Goal: Task Accomplishment & Management: Use online tool/utility

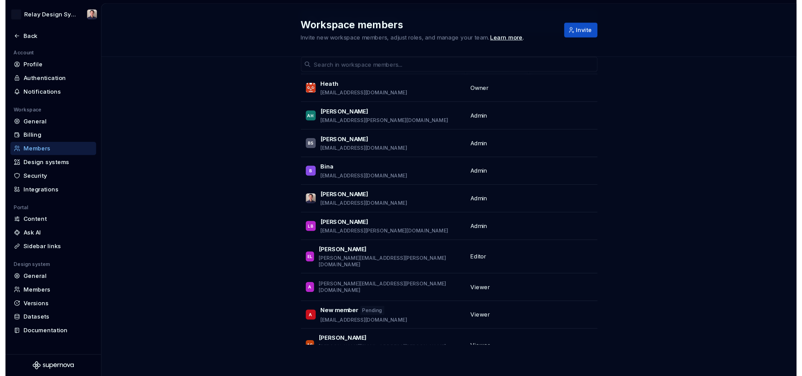
scroll to position [44, 0]
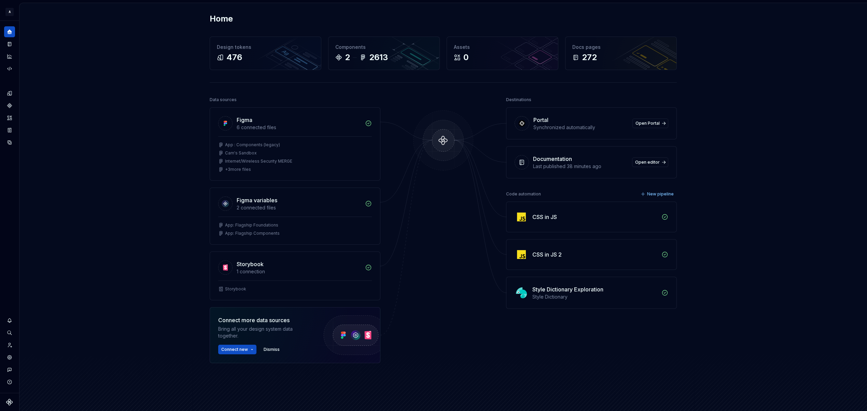
scroll to position [1, 0]
click at [16, 93] on div "Design system data" at bounding box center [9, 207] width 19 height 372
click at [13, 93] on div "Design tokens" at bounding box center [9, 93] width 11 height 11
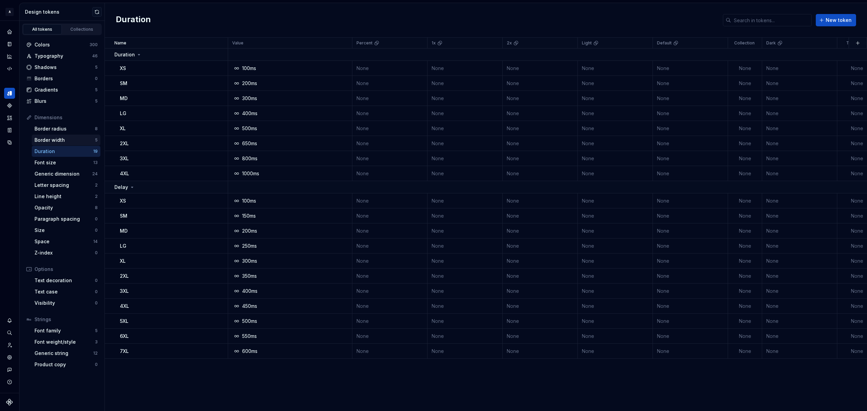
click at [65, 139] on div "Border width" at bounding box center [64, 140] width 60 height 7
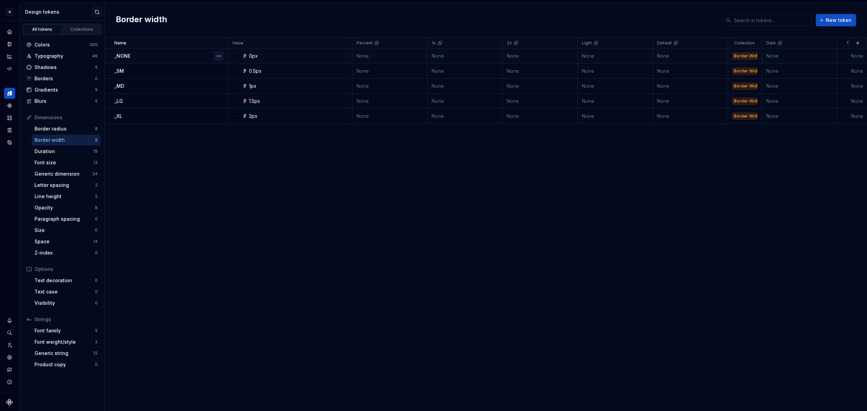
click at [221, 55] on button "button" at bounding box center [219, 56] width 10 height 10
click at [232, 69] on div "Open detail" at bounding box center [249, 69] width 44 height 7
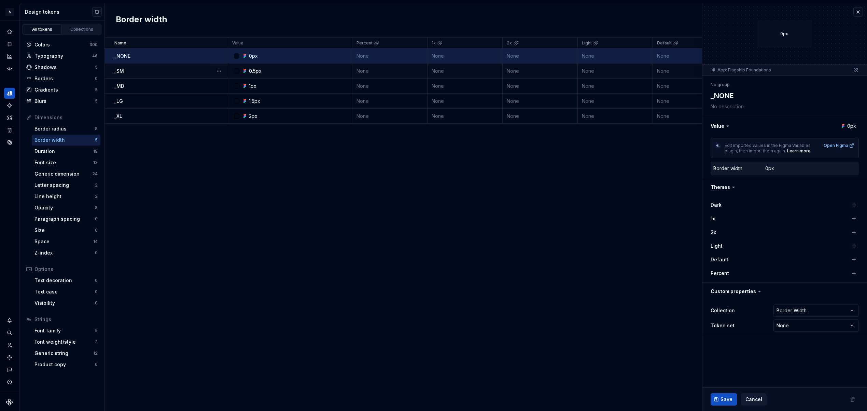
click at [775, 169] on dd "0px" at bounding box center [810, 168] width 91 height 7
click at [801, 126] on button "button" at bounding box center [784, 126] width 165 height 18
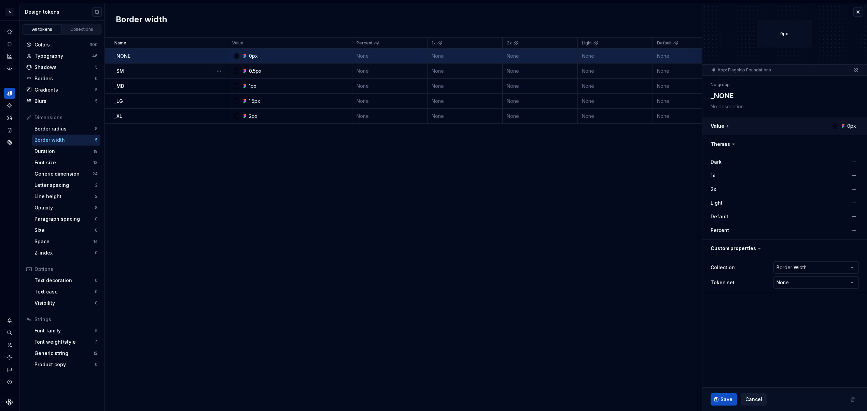
click at [801, 126] on button "button" at bounding box center [784, 126] width 165 height 18
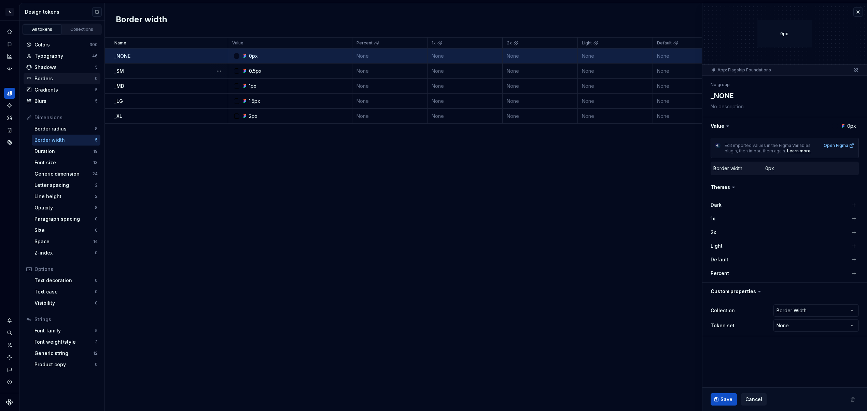
click at [63, 78] on div "Borders" at bounding box center [64, 78] width 60 height 7
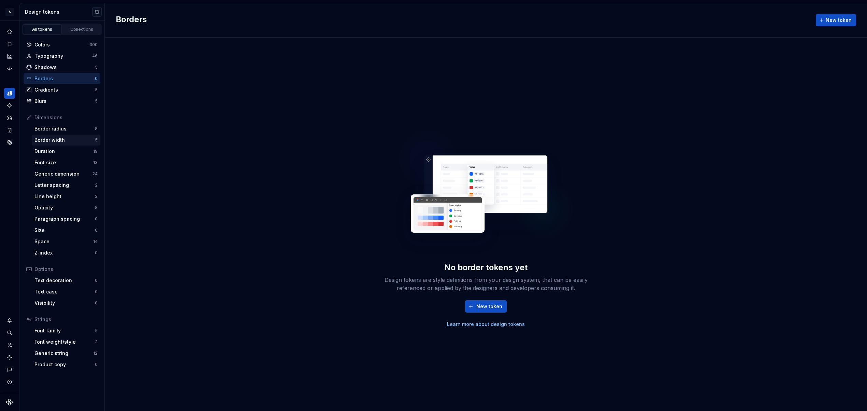
click at [60, 140] on div "Border width" at bounding box center [64, 140] width 60 height 7
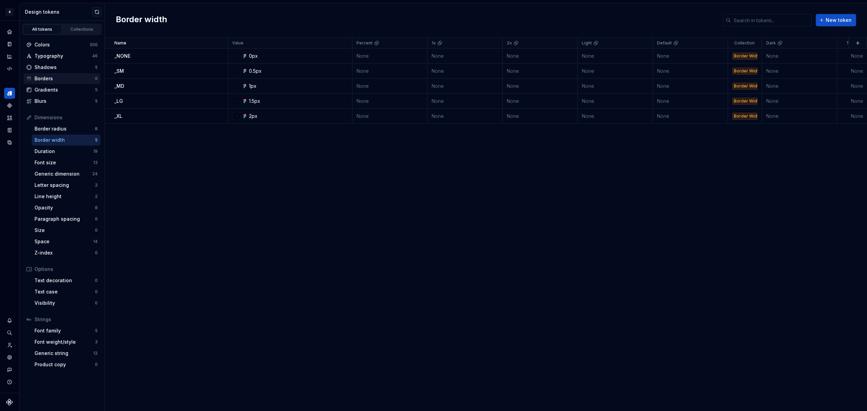
click at [59, 79] on div "Borders" at bounding box center [64, 78] width 60 height 7
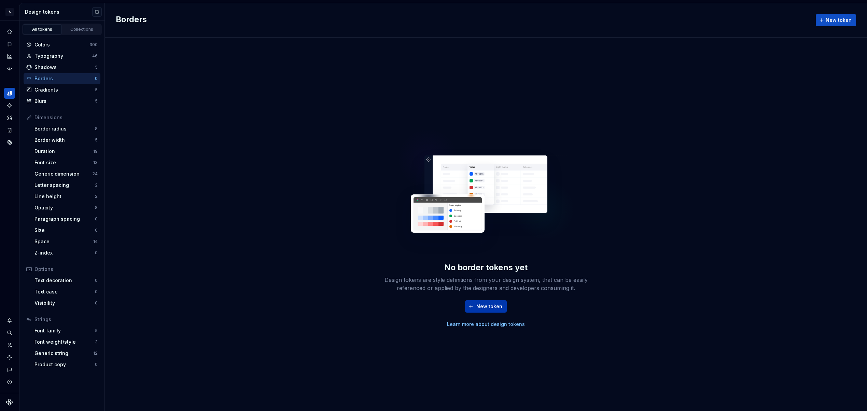
click at [491, 306] on span "New token" at bounding box center [489, 306] width 26 height 7
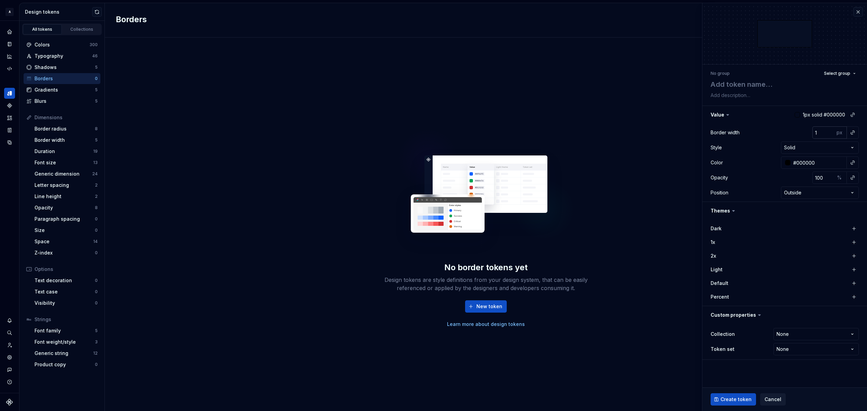
type textarea "*"
type input "0"
click at [801, 134] on input "0" at bounding box center [823, 132] width 22 height 12
type textarea "*"
type input "1"
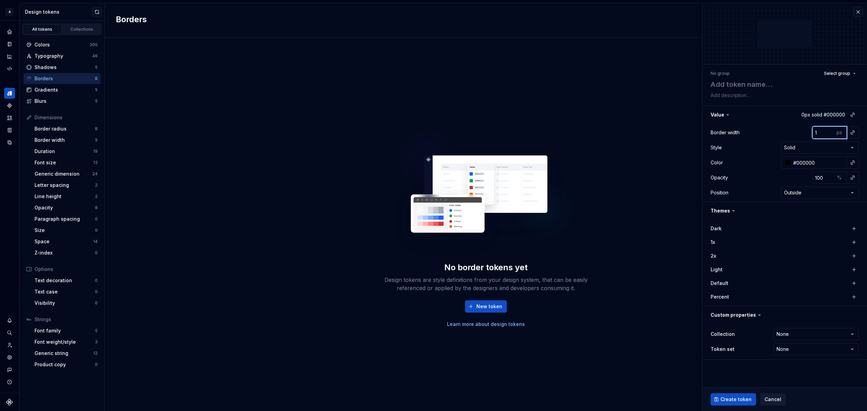
click at [801, 131] on input "1" at bounding box center [823, 132] width 22 height 12
click at [801, 132] on div "px" at bounding box center [840, 132] width 12 height 12
click at [801, 134] on input "1" at bounding box center [823, 132] width 22 height 12
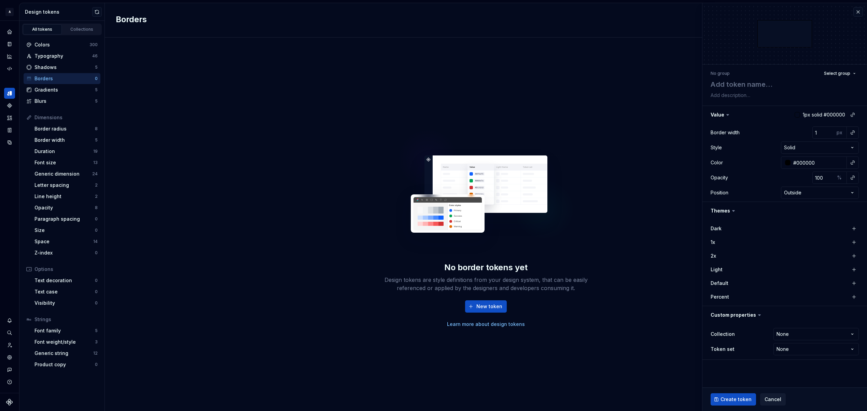
click at [726, 115] on icon at bounding box center [727, 114] width 7 height 7
type textarea "*"
type input "0"
click at [801, 133] on input "0" at bounding box center [823, 132] width 22 height 12
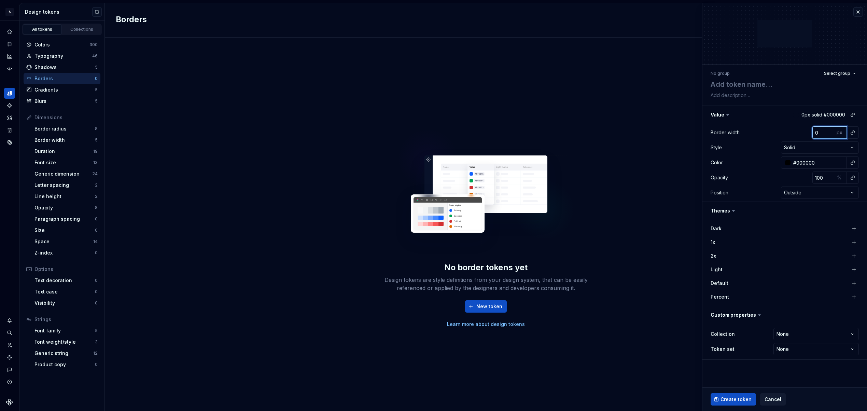
type textarea "*"
type input "0.5"
click at [801, 133] on div "px" at bounding box center [840, 132] width 12 height 12
click at [801, 77] on button "Select group" at bounding box center [840, 74] width 38 height 10
click at [801, 76] on button "Select group" at bounding box center [840, 74] width 38 height 10
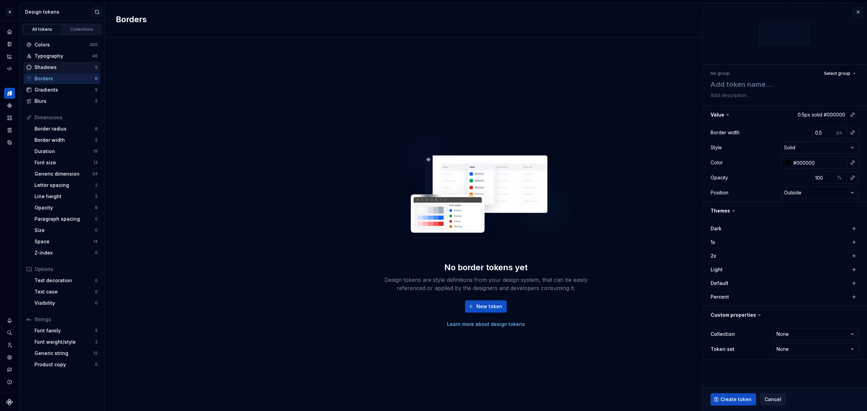
click at [65, 67] on div "Shadows" at bounding box center [64, 67] width 60 height 7
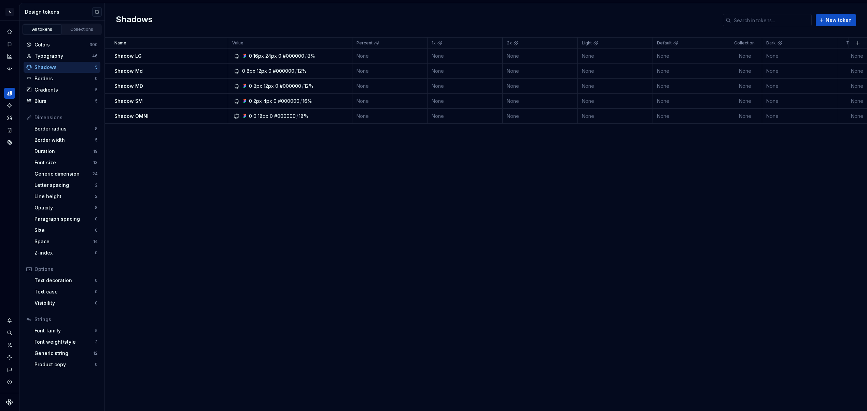
click at [254, 58] on div "16px" at bounding box center [258, 56] width 11 height 7
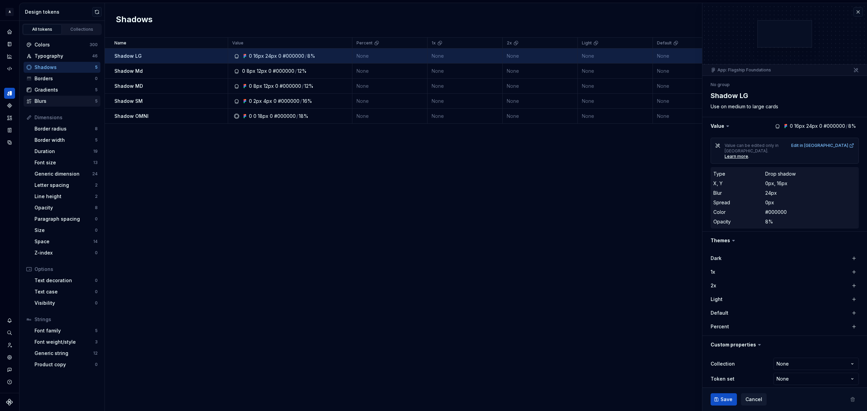
click at [60, 99] on div "Blurs" at bounding box center [64, 101] width 60 height 7
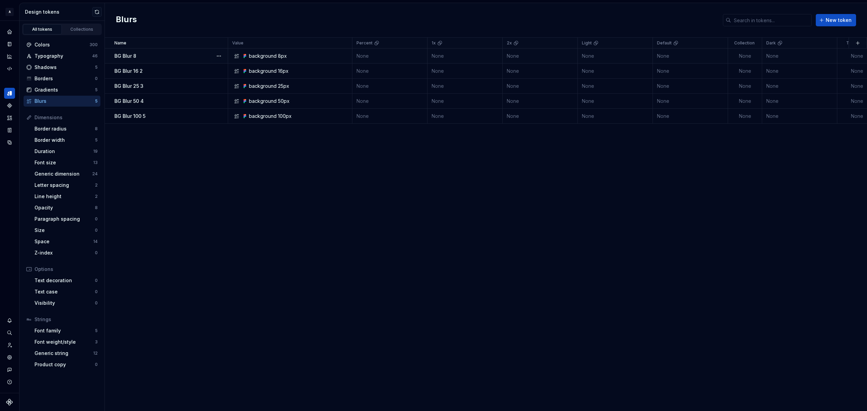
click at [154, 58] on div "BG Blur 8" at bounding box center [170, 56] width 113 height 7
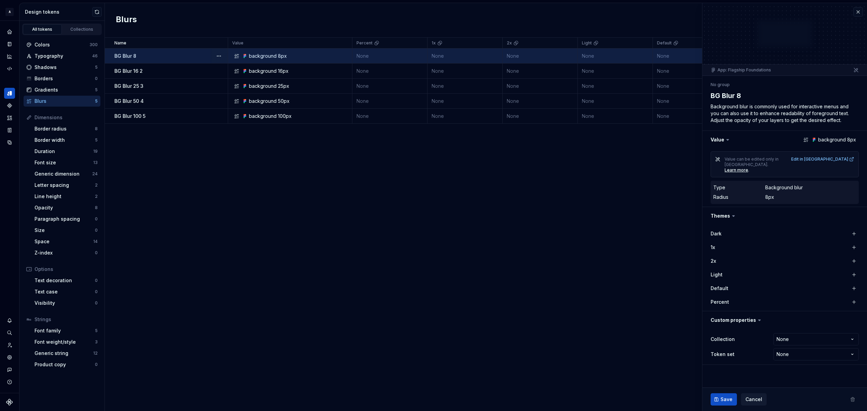
click at [787, 194] on dd "8px" at bounding box center [810, 197] width 91 height 7
click at [801, 142] on button "button" at bounding box center [784, 140] width 165 height 18
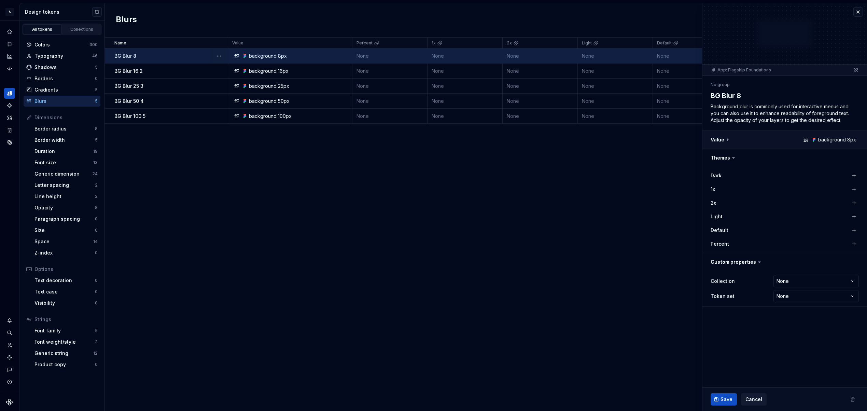
click at [801, 142] on button "button" at bounding box center [784, 140] width 165 height 18
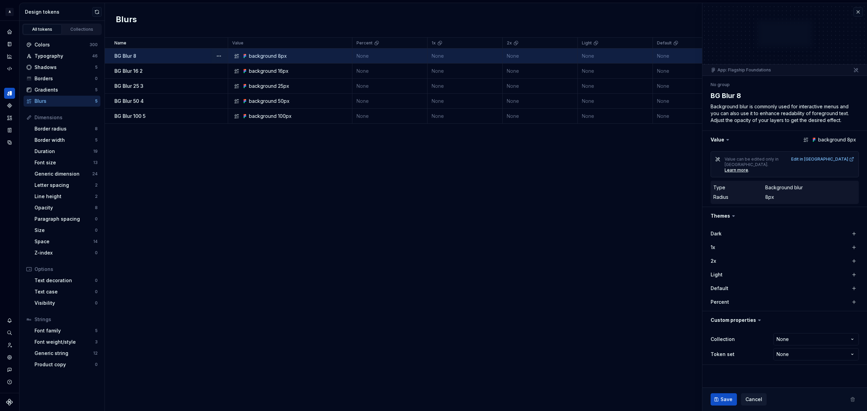
click at [780, 194] on dd "8px" at bounding box center [810, 197] width 91 height 7
click at [777, 194] on dd "8px" at bounding box center [810, 197] width 91 height 7
click at [753, 194] on dt "Radius" at bounding box center [739, 197] width 52 height 7
click at [167, 74] on td "BG Blur 16 2" at bounding box center [166, 70] width 123 height 15
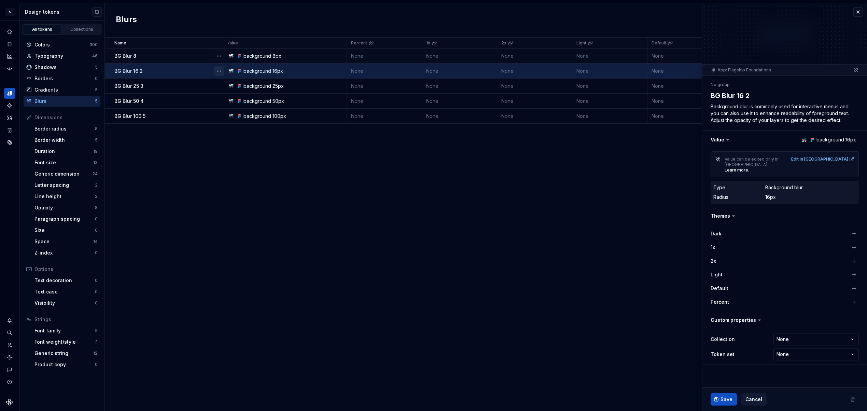
click at [218, 71] on button "button" at bounding box center [219, 71] width 10 height 10
click at [229, 85] on div "Open detail" at bounding box center [249, 84] width 44 height 7
click at [195, 89] on div "BG Blur 25 3" at bounding box center [170, 86] width 113 height 7
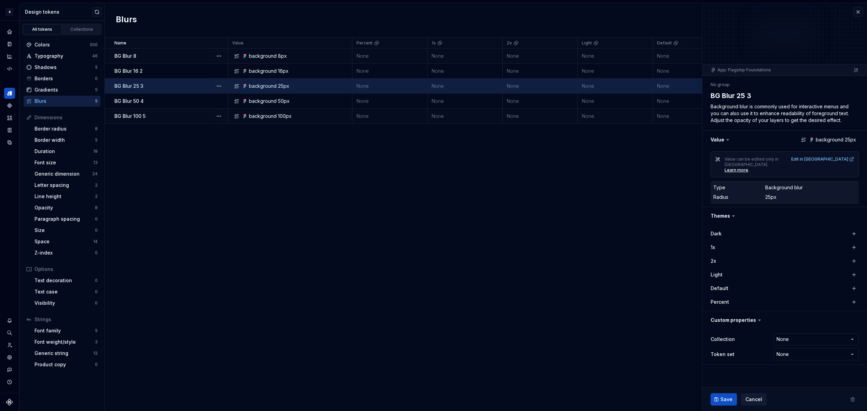
click at [170, 115] on div "BG Blur 100 5" at bounding box center [170, 116] width 113 height 7
type textarea "*"
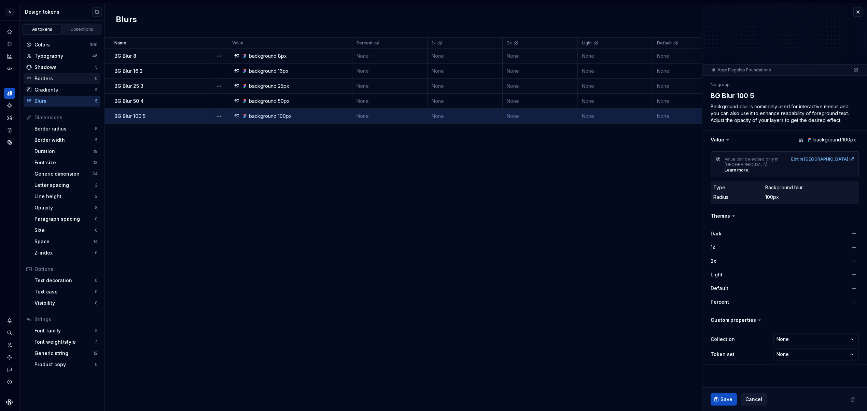
click at [55, 80] on div "Borders" at bounding box center [64, 78] width 60 height 7
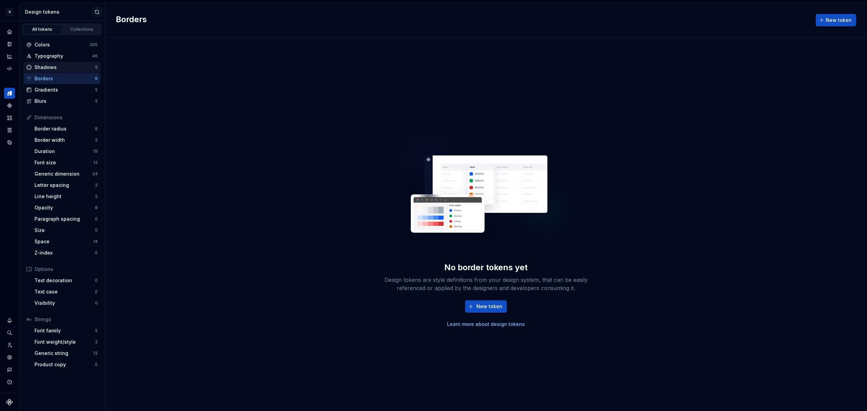
click at [55, 67] on div "Shadows" at bounding box center [64, 67] width 60 height 7
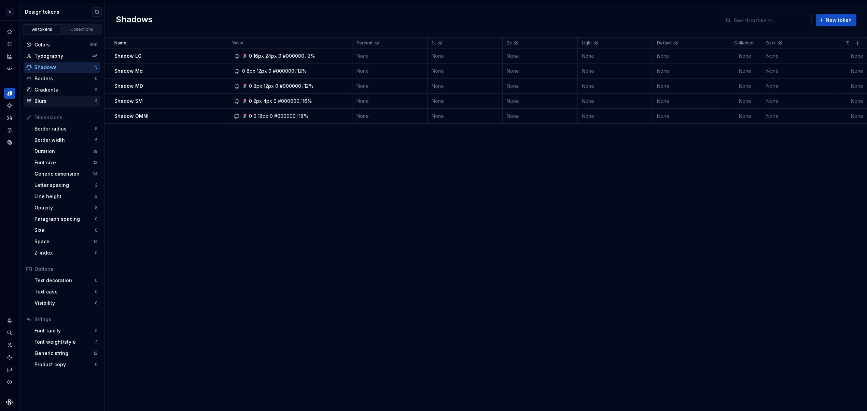
click at [56, 100] on div "Blurs" at bounding box center [64, 101] width 60 height 7
click at [56, 91] on div "Gradients" at bounding box center [64, 89] width 60 height 7
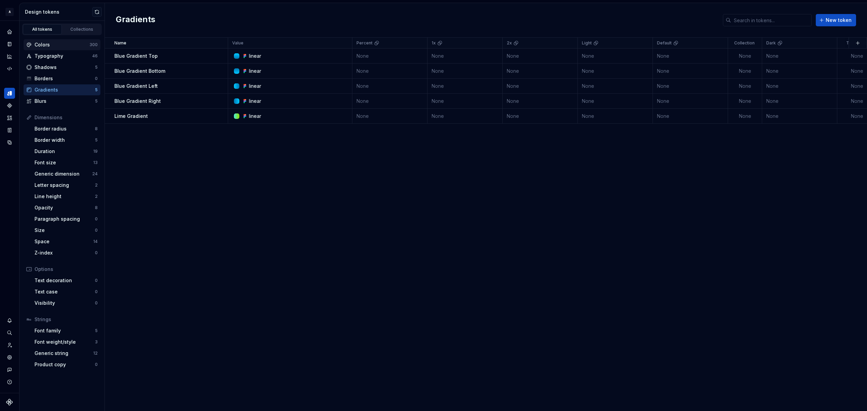
click at [55, 47] on div "Colors" at bounding box center [61, 44] width 55 height 7
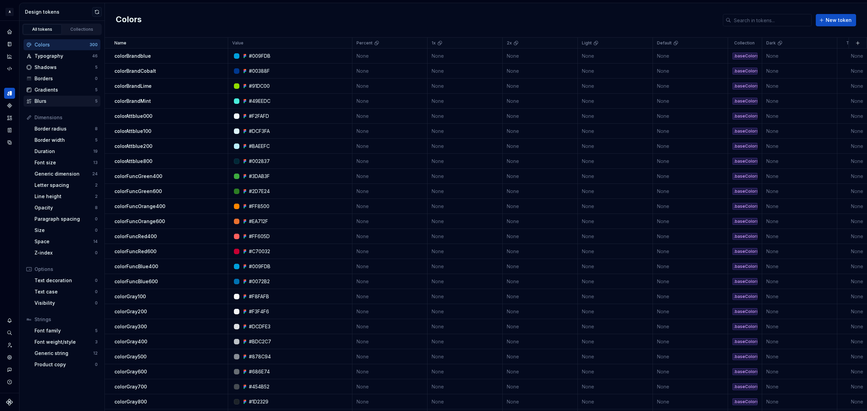
click at [55, 99] on div "Blurs" at bounding box center [64, 101] width 60 height 7
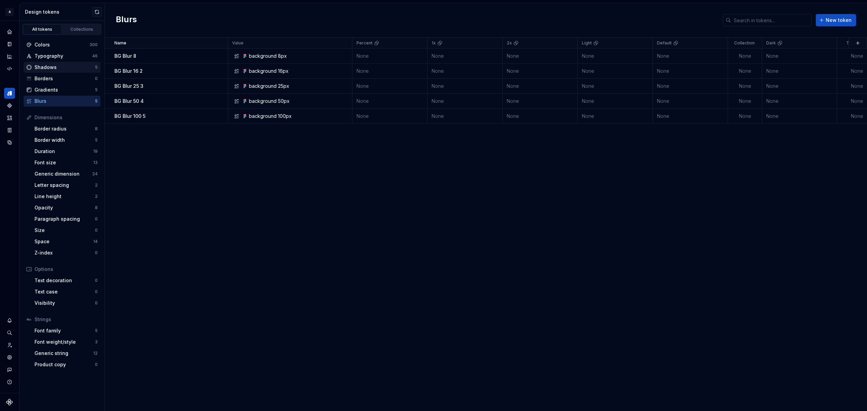
click at [62, 68] on div "Shadows" at bounding box center [64, 67] width 60 height 7
click at [9, 141] on icon "Data sources" at bounding box center [10, 142] width 4 height 4
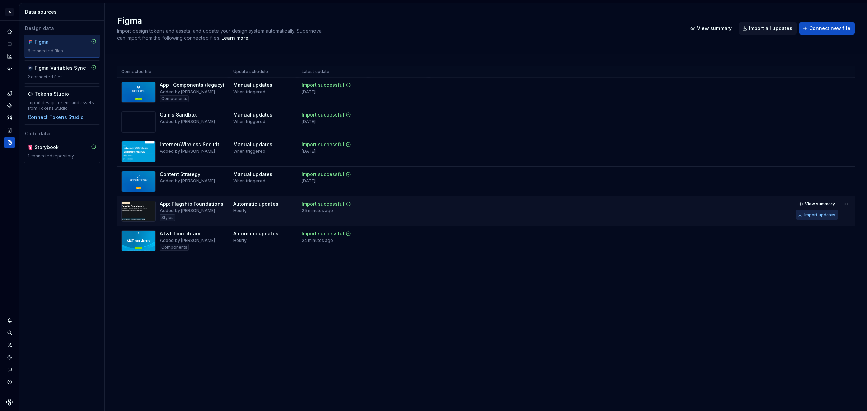
click at [801, 218] on button "Import updates" at bounding box center [816, 215] width 43 height 10
click at [12, 92] on icon "Design tokens" at bounding box center [9, 93] width 6 height 6
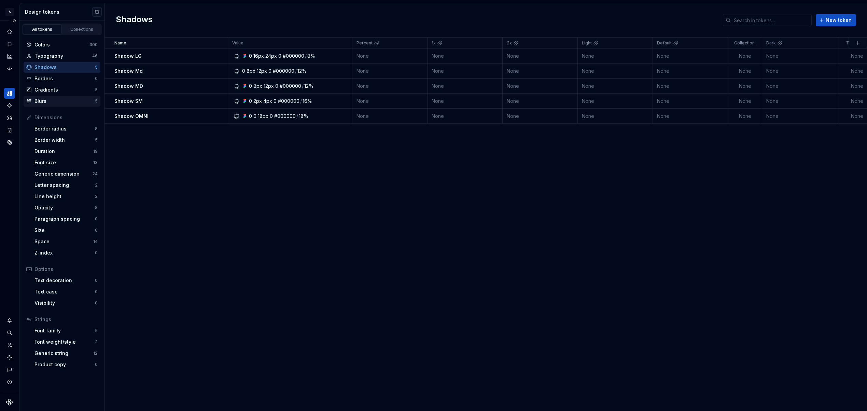
click at [42, 103] on div "Blurs" at bounding box center [64, 101] width 60 height 7
click at [57, 118] on div "Dimensions" at bounding box center [65, 117] width 63 height 7
click at [57, 130] on div "Border radius" at bounding box center [64, 128] width 60 height 7
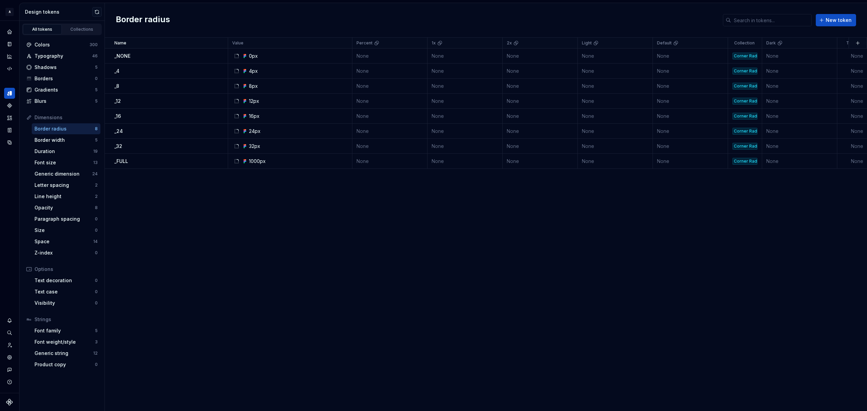
click at [55, 121] on div "Dimensions" at bounding box center [62, 117] width 77 height 11
click at [55, 118] on div "Dimensions" at bounding box center [65, 117] width 63 height 7
click at [55, 141] on div "Border width" at bounding box center [64, 140] width 60 height 7
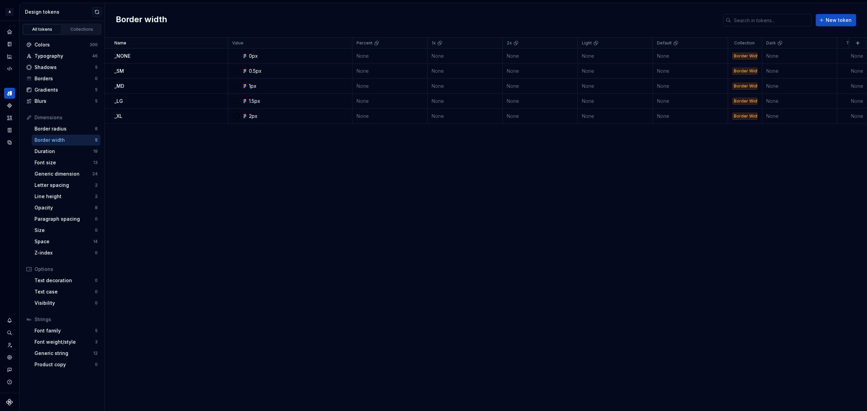
click at [54, 119] on div "Dimensions" at bounding box center [65, 117] width 63 height 7
click at [76, 29] on div "Collections" at bounding box center [82, 29] width 34 height 5
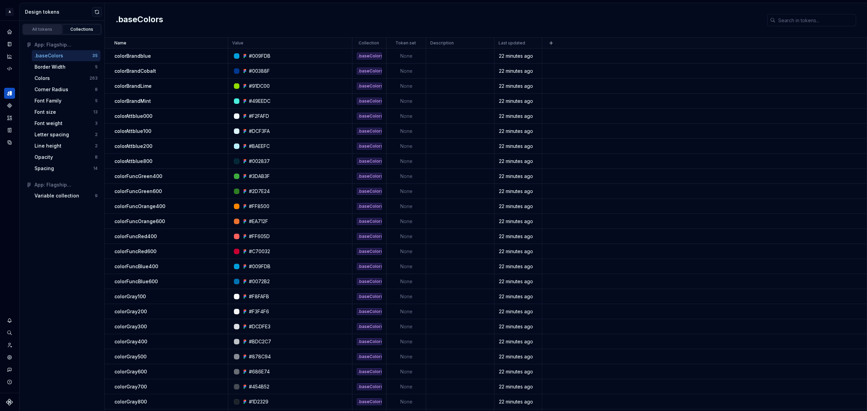
click at [47, 29] on div "All tokens" at bounding box center [42, 29] width 34 height 5
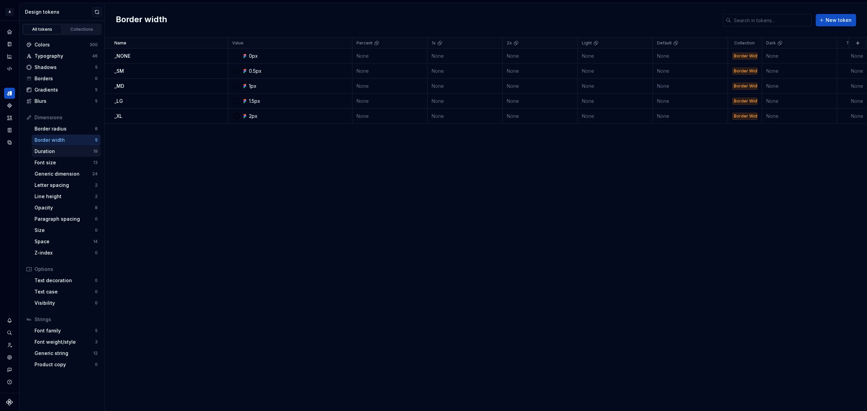
click at [62, 149] on div "Duration" at bounding box center [63, 151] width 59 height 7
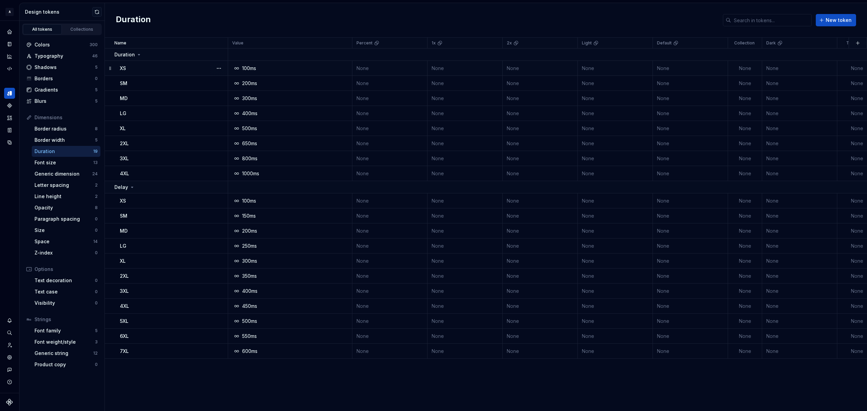
click at [275, 70] on div "100ms" at bounding box center [291, 68] width 119 height 7
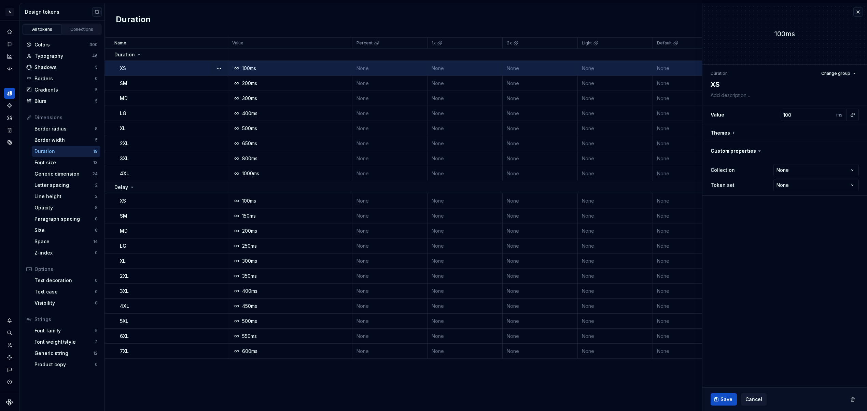
type textarea "*"
click at [838, 114] on div "ms" at bounding box center [840, 115] width 12 height 12
type input "101"
type textarea "*"
click at [827, 114] on input "101" at bounding box center [807, 115] width 54 height 12
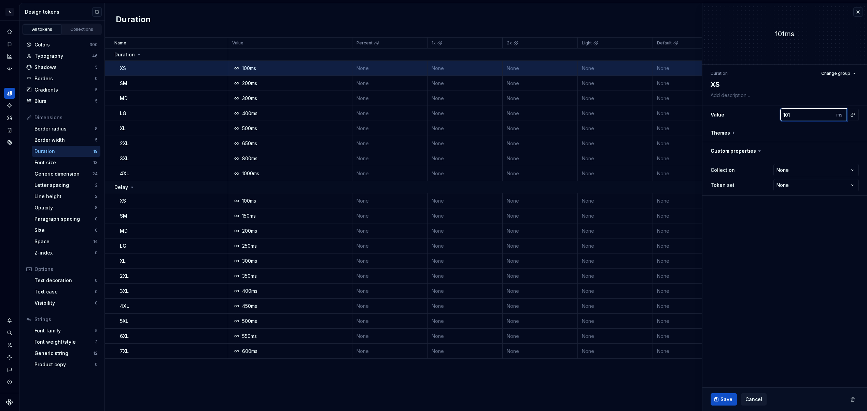
type input "100"
type textarea "*"
type input "100"
click at [829, 116] on input "100" at bounding box center [807, 115] width 54 height 12
click at [169, 67] on div "XS" at bounding box center [174, 68] width 108 height 7
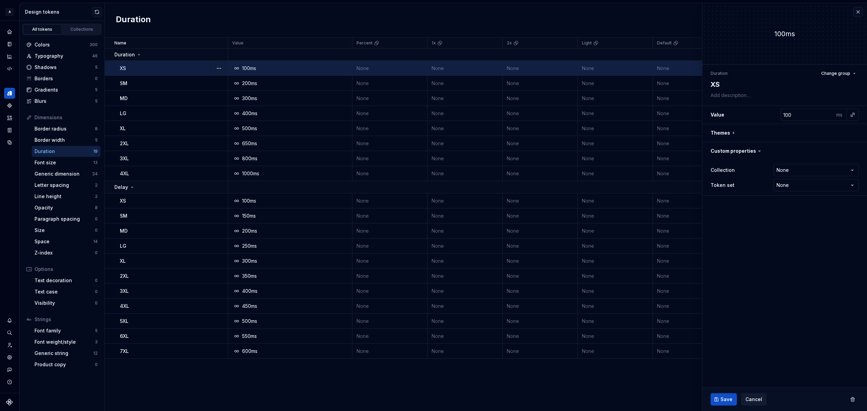
click at [169, 67] on div "XS" at bounding box center [174, 68] width 108 height 7
click at [757, 398] on span "Cancel" at bounding box center [753, 399] width 17 height 7
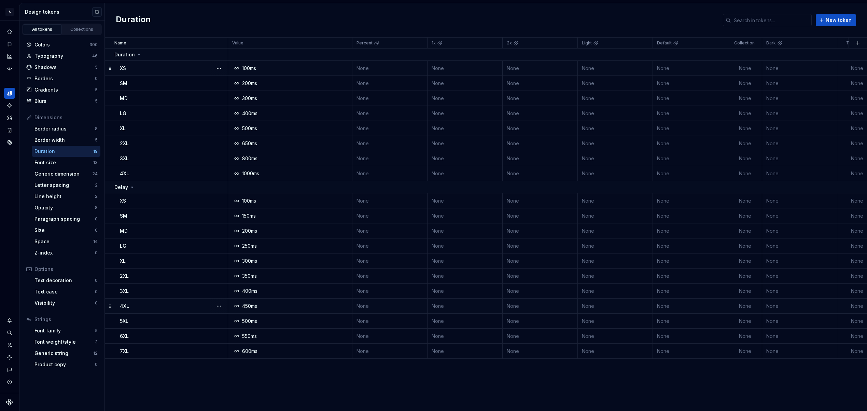
click at [172, 71] on div "XS" at bounding box center [174, 68] width 108 height 7
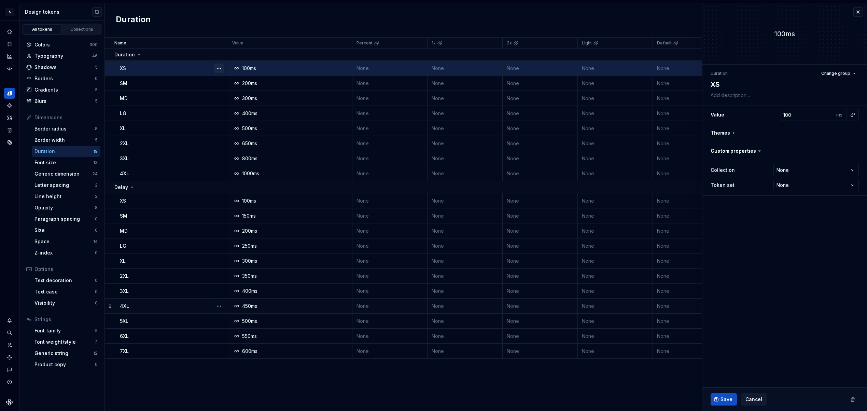
click at [219, 69] on button "button" at bounding box center [219, 68] width 10 height 10
click at [234, 82] on div "Open detail" at bounding box center [249, 81] width 44 height 7
click at [756, 398] on span "Cancel" at bounding box center [753, 399] width 17 height 7
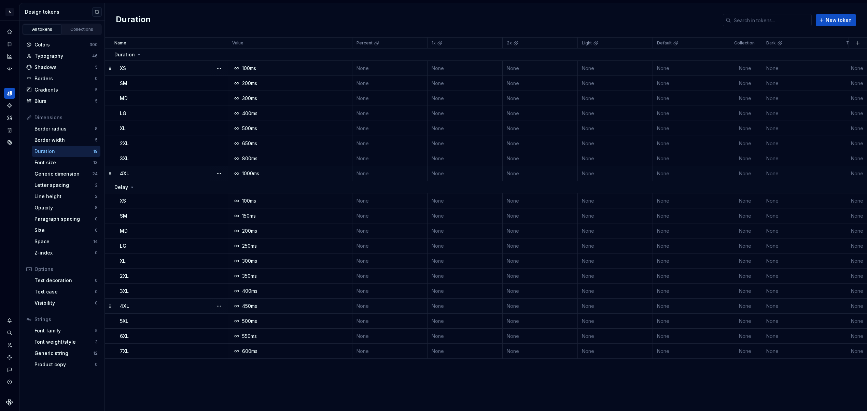
click at [318, 69] on div "100ms" at bounding box center [291, 68] width 119 height 7
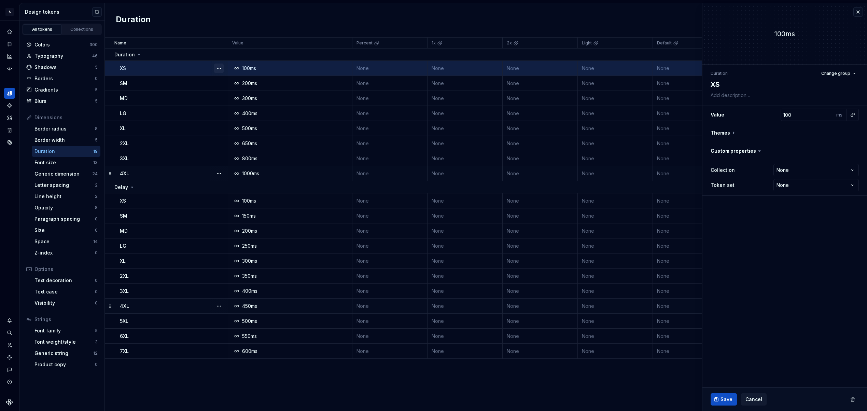
click at [219, 69] on button "button" at bounding box center [219, 68] width 10 height 10
click at [760, 400] on button "Cancel" at bounding box center [754, 399] width 26 height 12
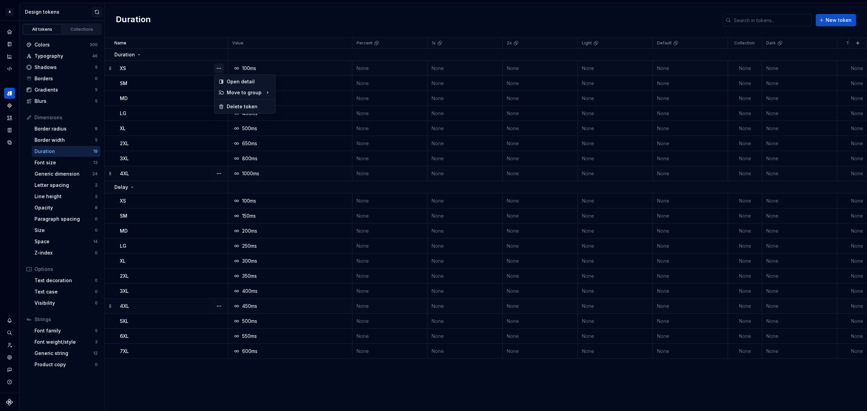
click at [219, 68] on button "button" at bounding box center [219, 68] width 10 height 10
click at [230, 79] on div "Open detail" at bounding box center [249, 81] width 44 height 7
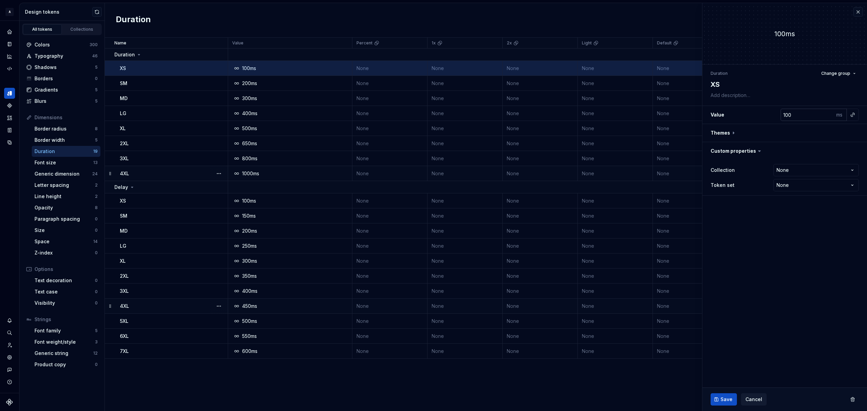
click at [837, 116] on div "ms" at bounding box center [840, 115] width 12 height 12
click at [734, 132] on button "button" at bounding box center [784, 133] width 165 height 18
click at [734, 132] on icon at bounding box center [733, 132] width 7 height 7
click at [733, 134] on icon at bounding box center [733, 132] width 7 height 7
click at [757, 239] on icon at bounding box center [759, 236] width 7 height 7
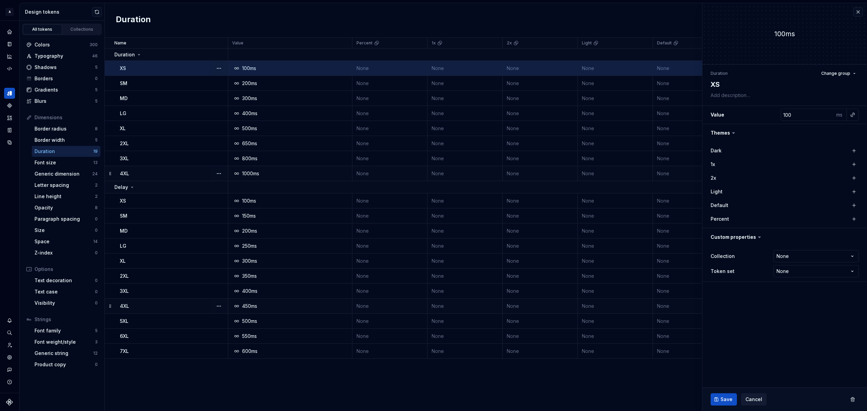
click at [272, 68] on div "100ms" at bounding box center [291, 68] width 119 height 7
click at [293, 68] on div "100ms" at bounding box center [291, 68] width 119 height 7
click at [282, 71] on div "100ms" at bounding box center [290, 68] width 119 height 7
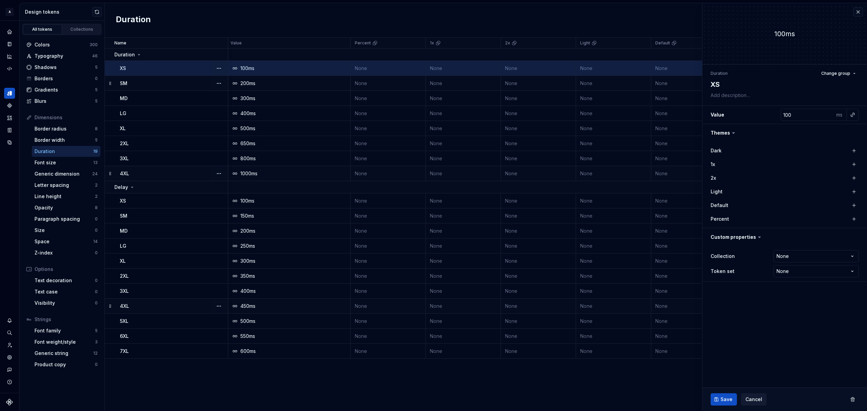
click at [182, 85] on div "SM" at bounding box center [174, 83] width 108 height 7
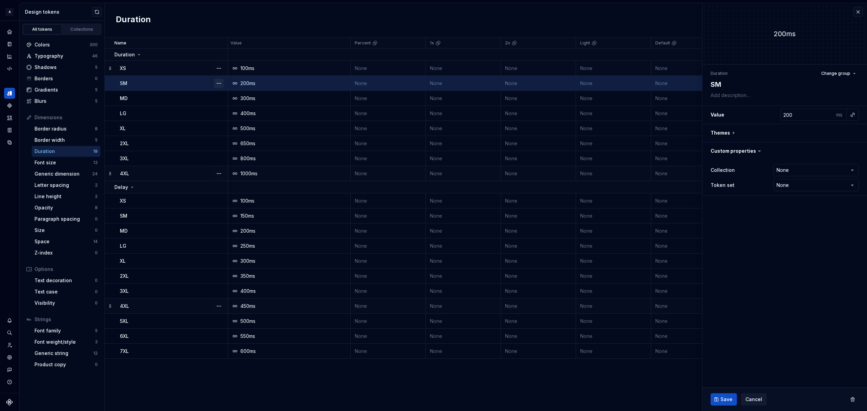
click at [219, 83] on button "button" at bounding box center [219, 84] width 10 height 10
click at [235, 97] on div "Open detail" at bounding box center [249, 96] width 44 height 7
type textarea "*"
click at [12, 68] on icon "Code automation" at bounding box center [9, 69] width 6 height 6
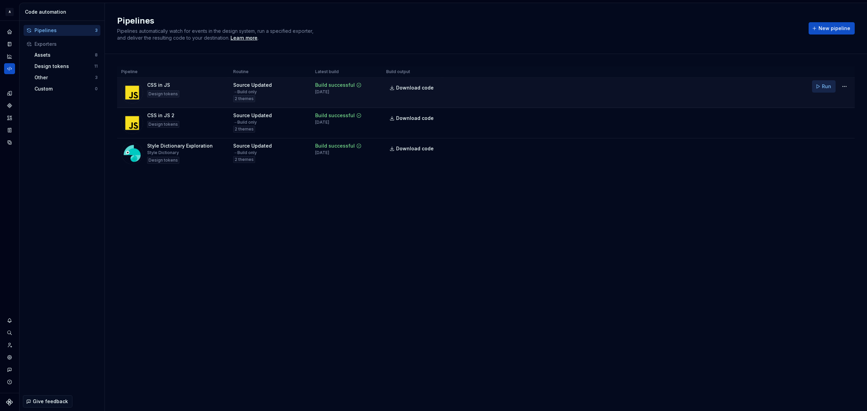
click at [825, 88] on span "Run" at bounding box center [826, 86] width 9 height 7
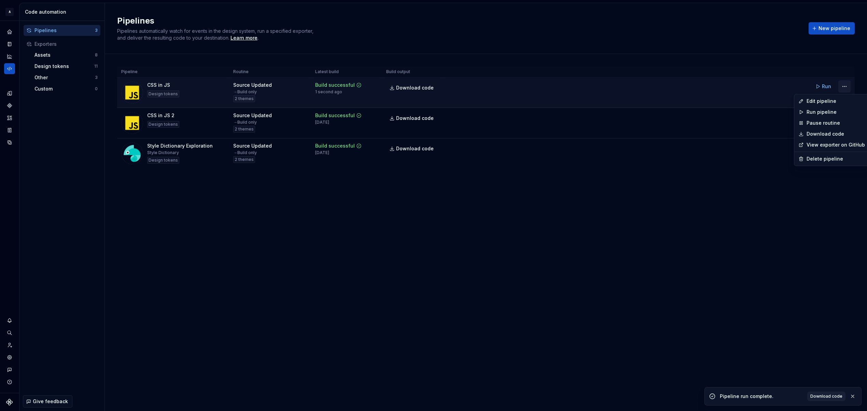
click at [845, 88] on html "A Relay Design System Design system data Code automation Pipelines 3 Exporters …" at bounding box center [433, 205] width 867 height 411
click at [827, 101] on div "Edit pipeline" at bounding box center [835, 101] width 58 height 7
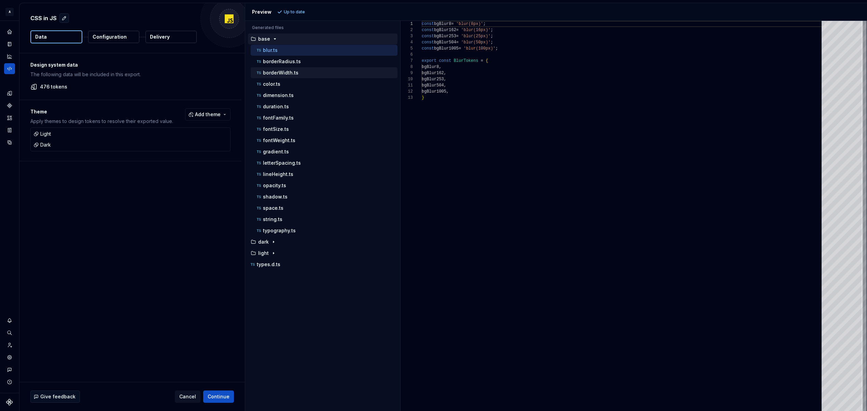
click at [294, 73] on p "borderWidth.ts" at bounding box center [281, 72] width 36 height 5
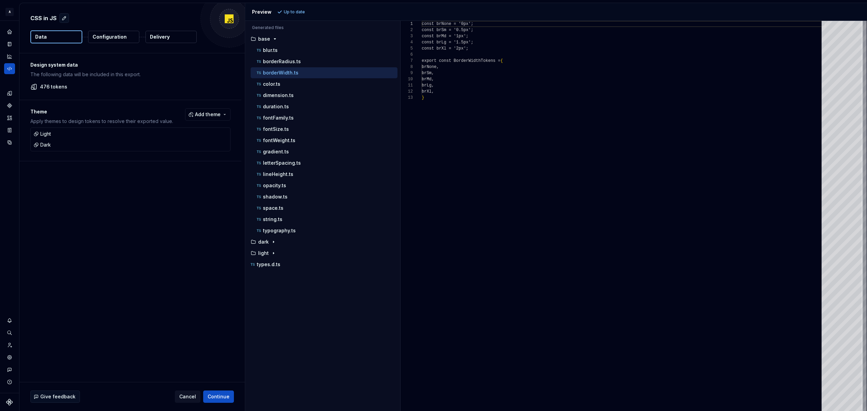
scroll to position [61, 0]
click at [282, 264] on div "types.d.ts" at bounding box center [323, 264] width 148 height 7
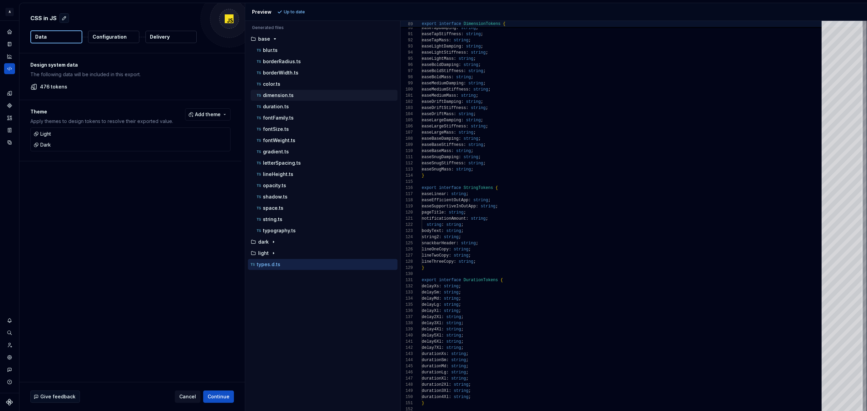
click at [288, 94] on p "dimension.ts" at bounding box center [278, 95] width 31 height 5
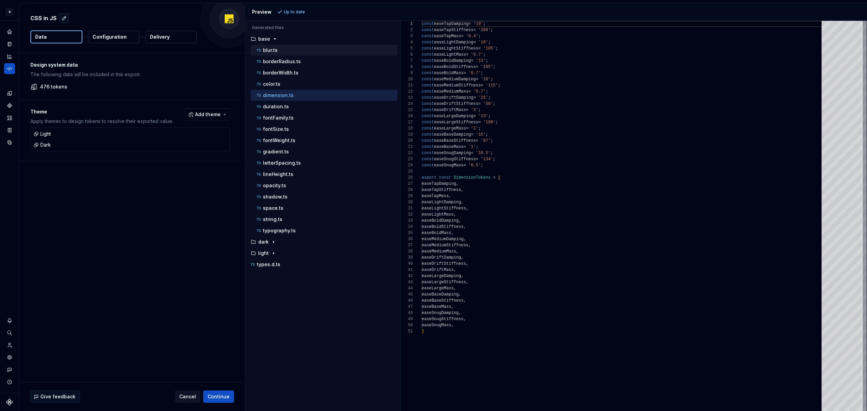
click at [277, 49] on div "blur.ts" at bounding box center [326, 50] width 142 height 7
type textarea "**********"
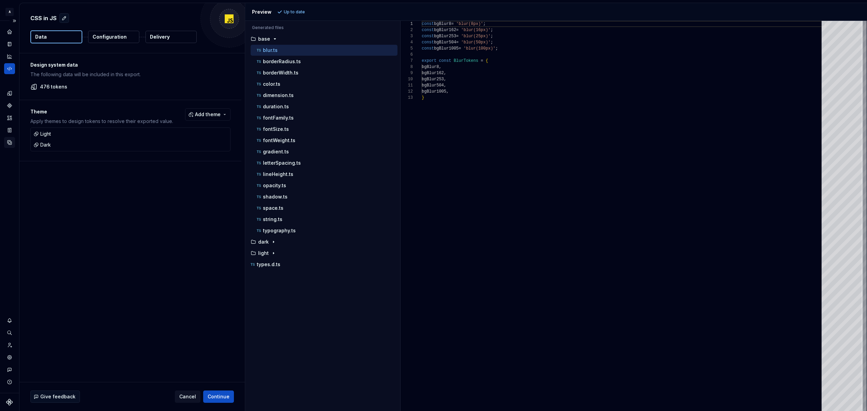
click at [11, 141] on icon "Data sources" at bounding box center [9, 142] width 6 height 6
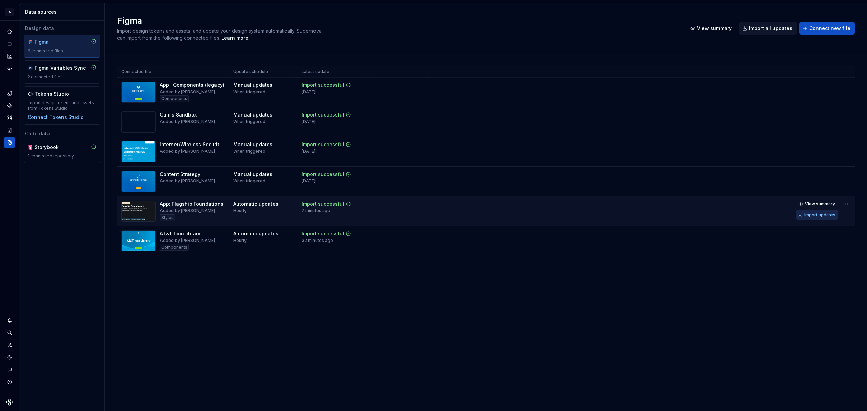
click at [824, 213] on div "Import updates" at bounding box center [819, 214] width 31 height 5
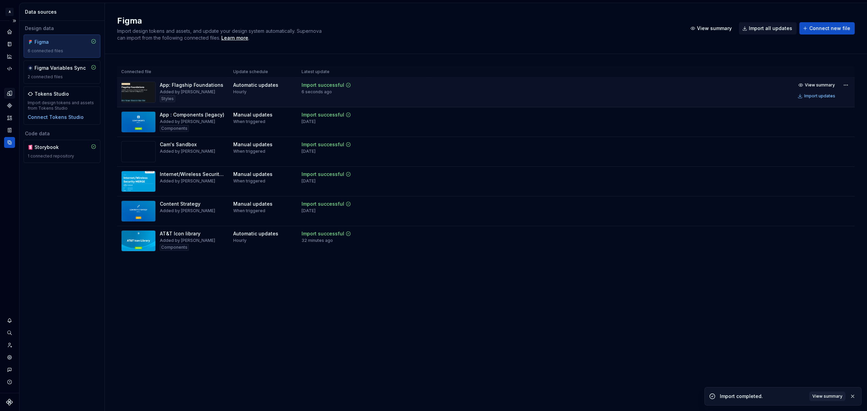
click at [10, 90] on icon "Design tokens" at bounding box center [9, 93] width 6 height 6
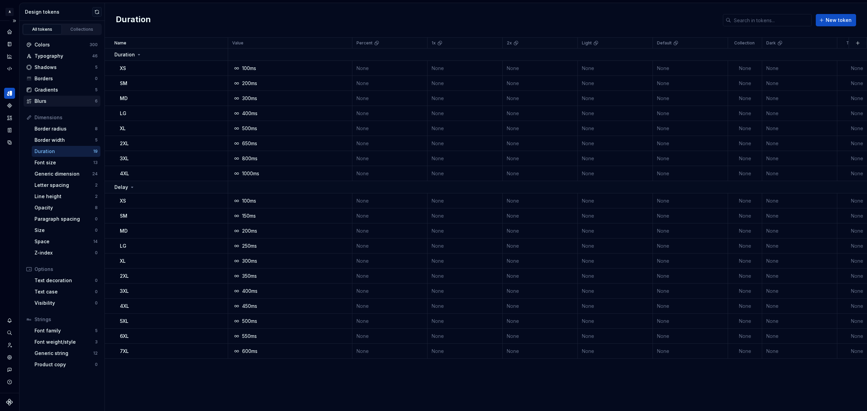
click at [62, 100] on div "Blurs" at bounding box center [64, 101] width 60 height 7
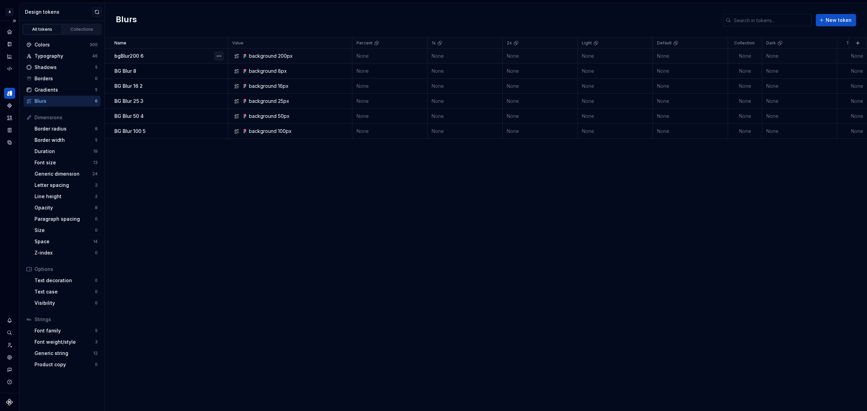
click at [218, 58] on button "button" at bounding box center [219, 56] width 10 height 10
click at [230, 95] on span "Delete token" at bounding box center [238, 94] width 44 height 11
click at [176, 55] on html "A Relay Design System Design system data Design tokens All tokens Collections C…" at bounding box center [433, 205] width 867 height 411
click at [15, 144] on div "Data sources" at bounding box center [9, 142] width 11 height 11
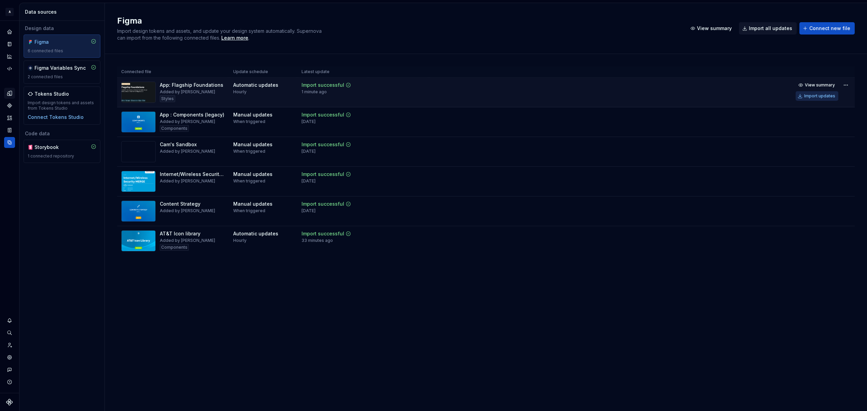
click at [823, 95] on div "Import updates" at bounding box center [819, 95] width 31 height 5
click at [50, 70] on div "Figma Variables Sync" at bounding box center [59, 68] width 51 height 7
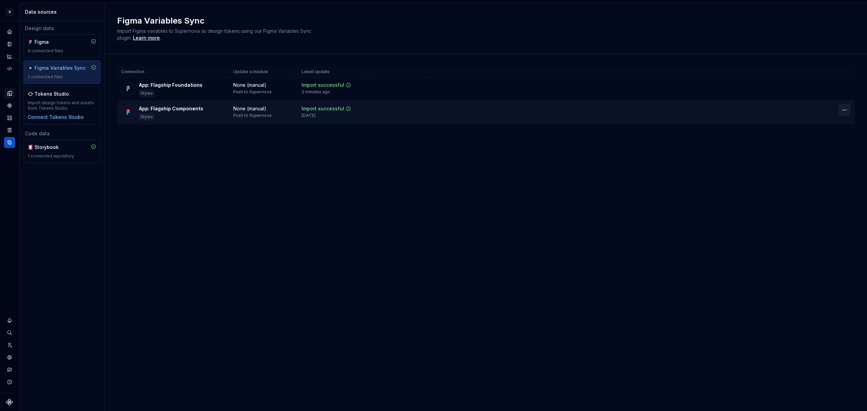
click at [845, 111] on html "A Relay Design System Design system data Data sources Design data Figma 6 conne…" at bounding box center [433, 205] width 867 height 411
drag, startPoint x: 289, startPoint y: 174, endPoint x: 264, endPoint y: 172, distance: 25.3
click at [289, 174] on html "A Relay Design System Design system data Data sources Design data Figma 6 conne…" at bounding box center [433, 205] width 867 height 411
click at [51, 49] on div "6 connected files" at bounding box center [62, 50] width 69 height 5
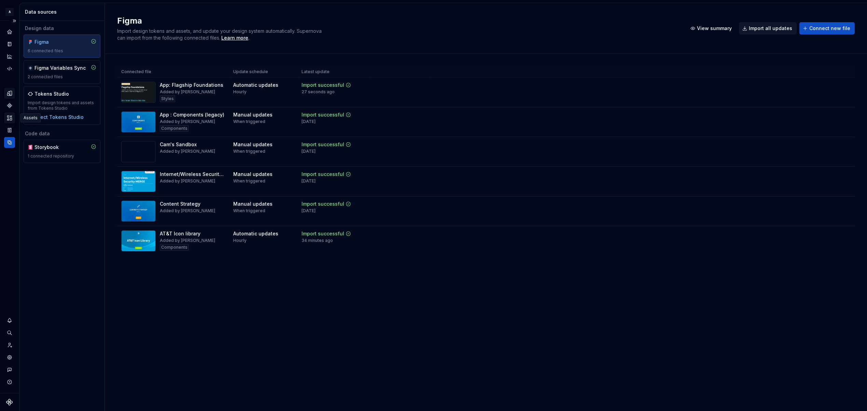
click at [10, 116] on icon "Assets" at bounding box center [9, 117] width 5 height 4
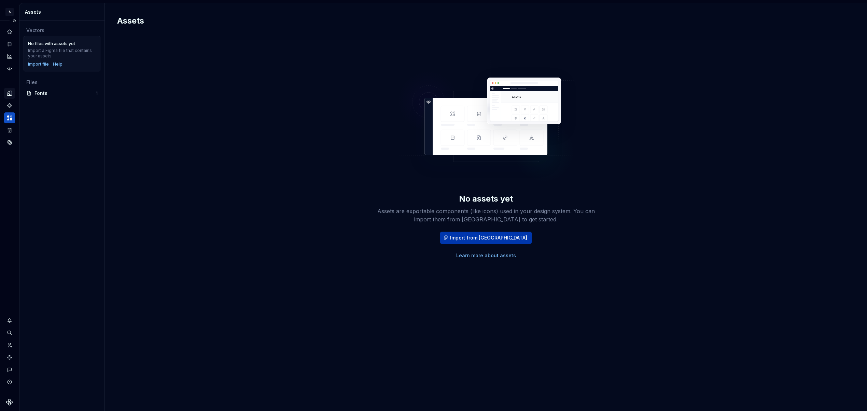
click at [484, 238] on span "Import from Figma" at bounding box center [488, 237] width 77 height 7
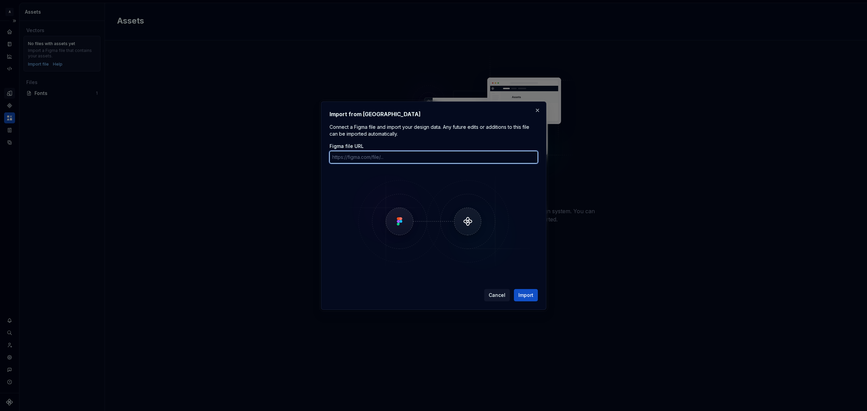
paste input "https://www.figma.com/design/XpinMmHirU75OuERtli0JL/AT-T-Icon-library?node-id=2…"
type input "https://www.figma.com/design/XpinMmHirU75OuERtli0JL/AT-T-Icon-library?node-id=2…"
click at [528, 296] on span "Import" at bounding box center [525, 295] width 15 height 7
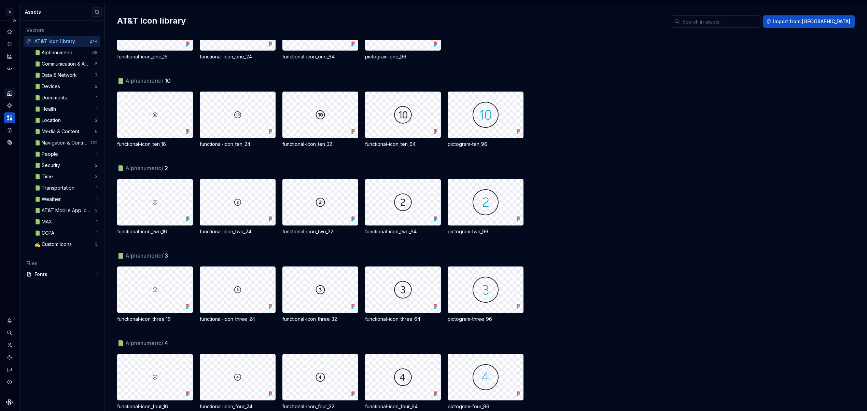
scroll to position [62, 0]
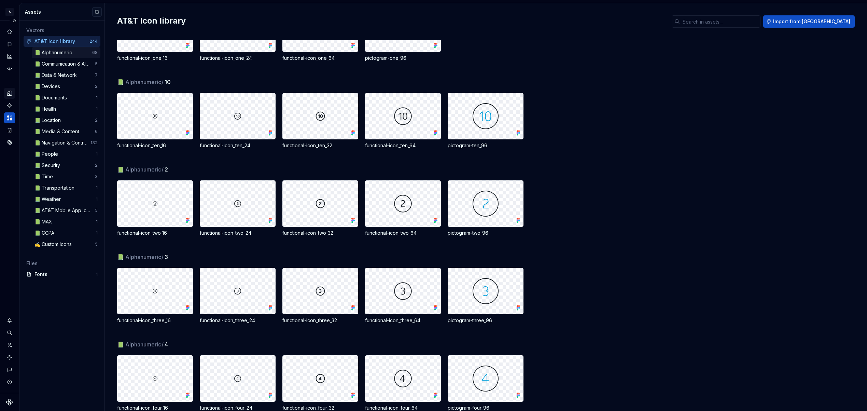
click at [80, 52] on div "📗 Alphanumeric" at bounding box center [63, 52] width 58 height 7
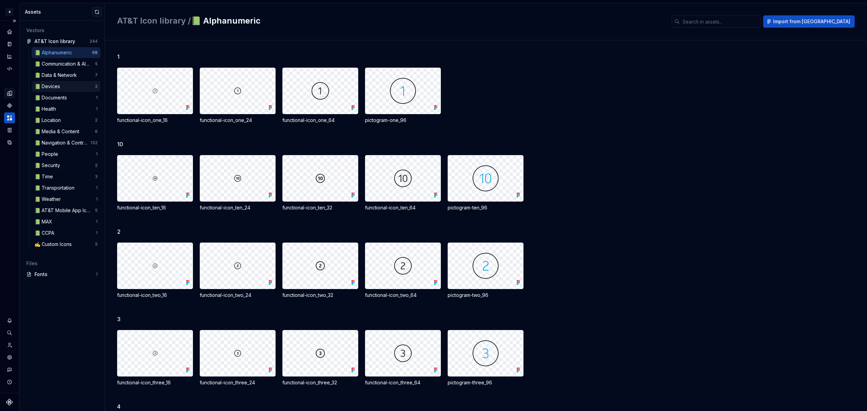
click at [68, 83] on div "📗 Devices" at bounding box center [64, 86] width 60 height 7
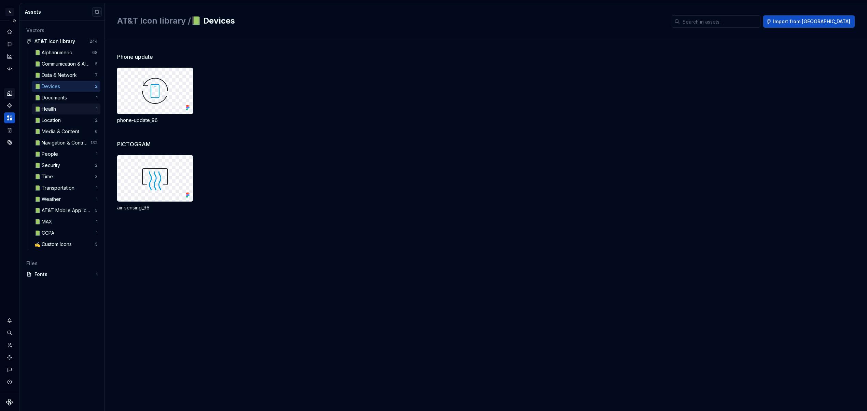
click at [55, 108] on div "📗 Health" at bounding box center [46, 108] width 24 height 7
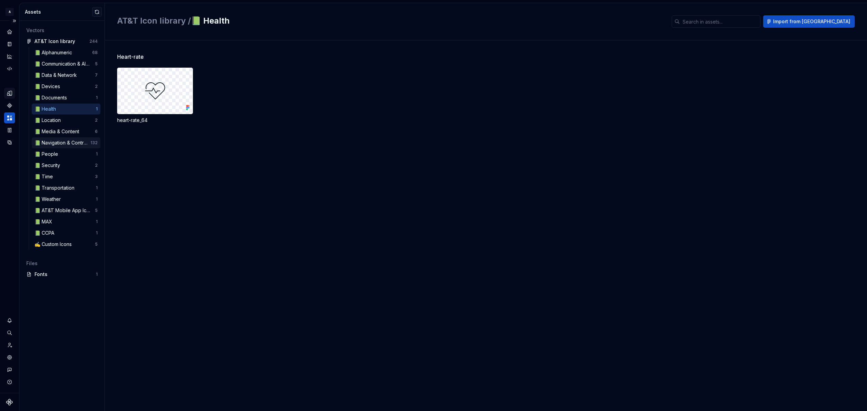
click at [69, 141] on div "📗 Navigation & Controls" at bounding box center [62, 142] width 56 height 7
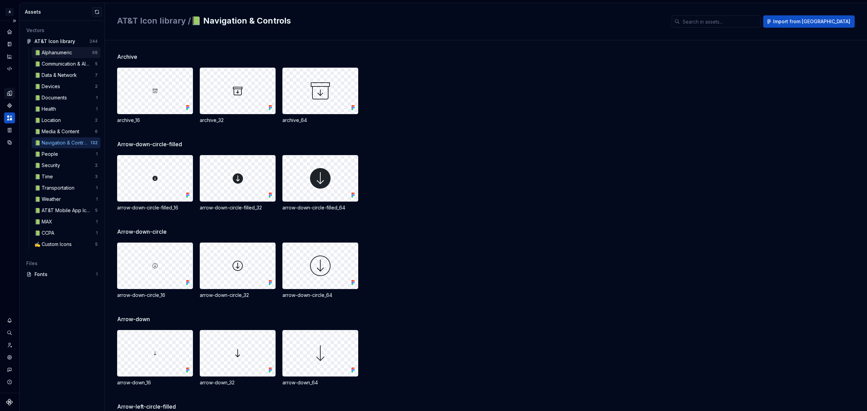
click at [56, 53] on div "📗 Alphanumeric" at bounding box center [54, 52] width 40 height 7
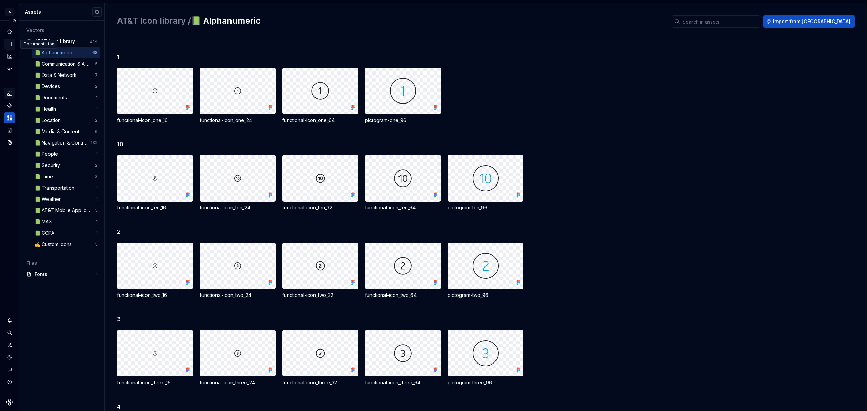
click at [7, 43] on icon "Documentation" at bounding box center [9, 44] width 6 height 6
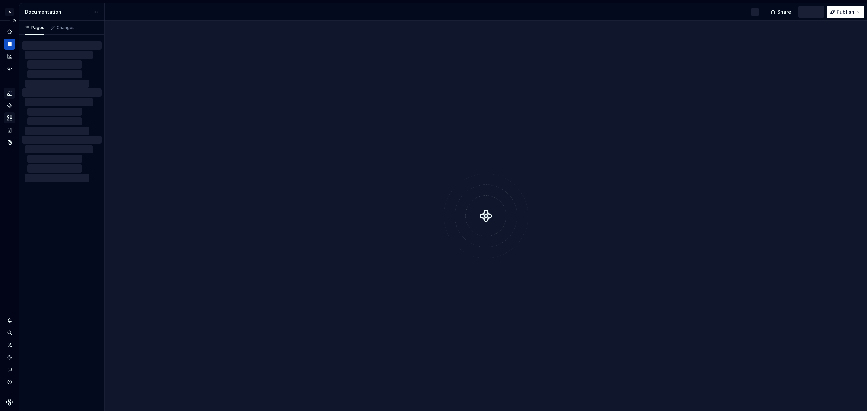
click at [12, 93] on icon "Design tokens" at bounding box center [9, 93] width 6 height 6
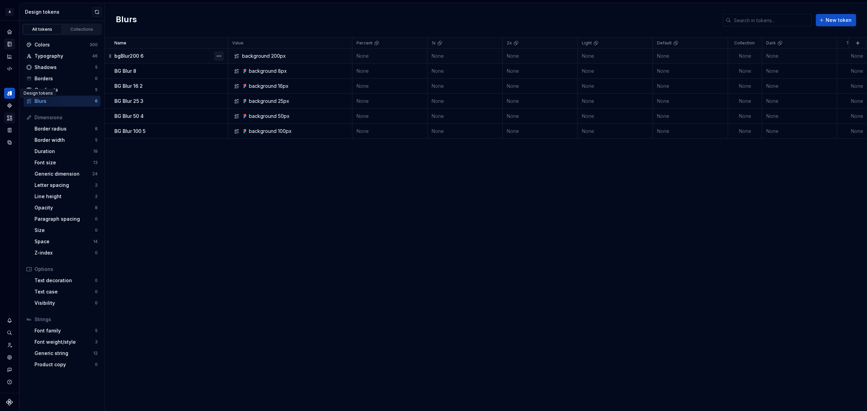
click at [221, 55] on button "button" at bounding box center [219, 56] width 10 height 10
click at [238, 96] on div "Delete token" at bounding box center [249, 94] width 44 height 7
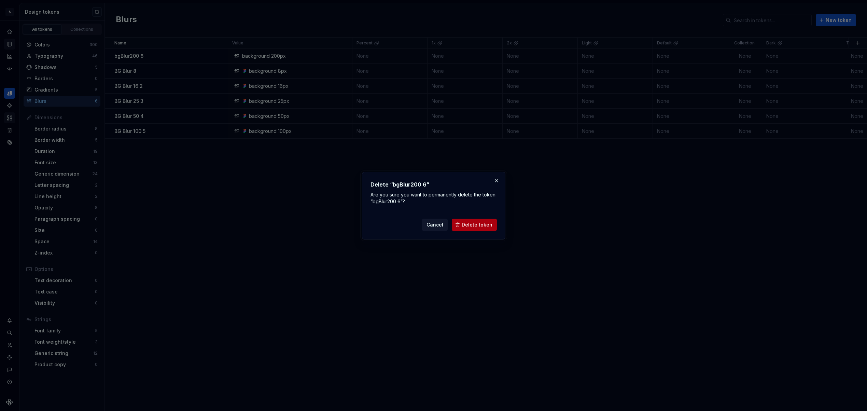
click at [478, 229] on button "Delete token" at bounding box center [474, 224] width 45 height 12
